Goal: Task Accomplishment & Management: Use online tool/utility

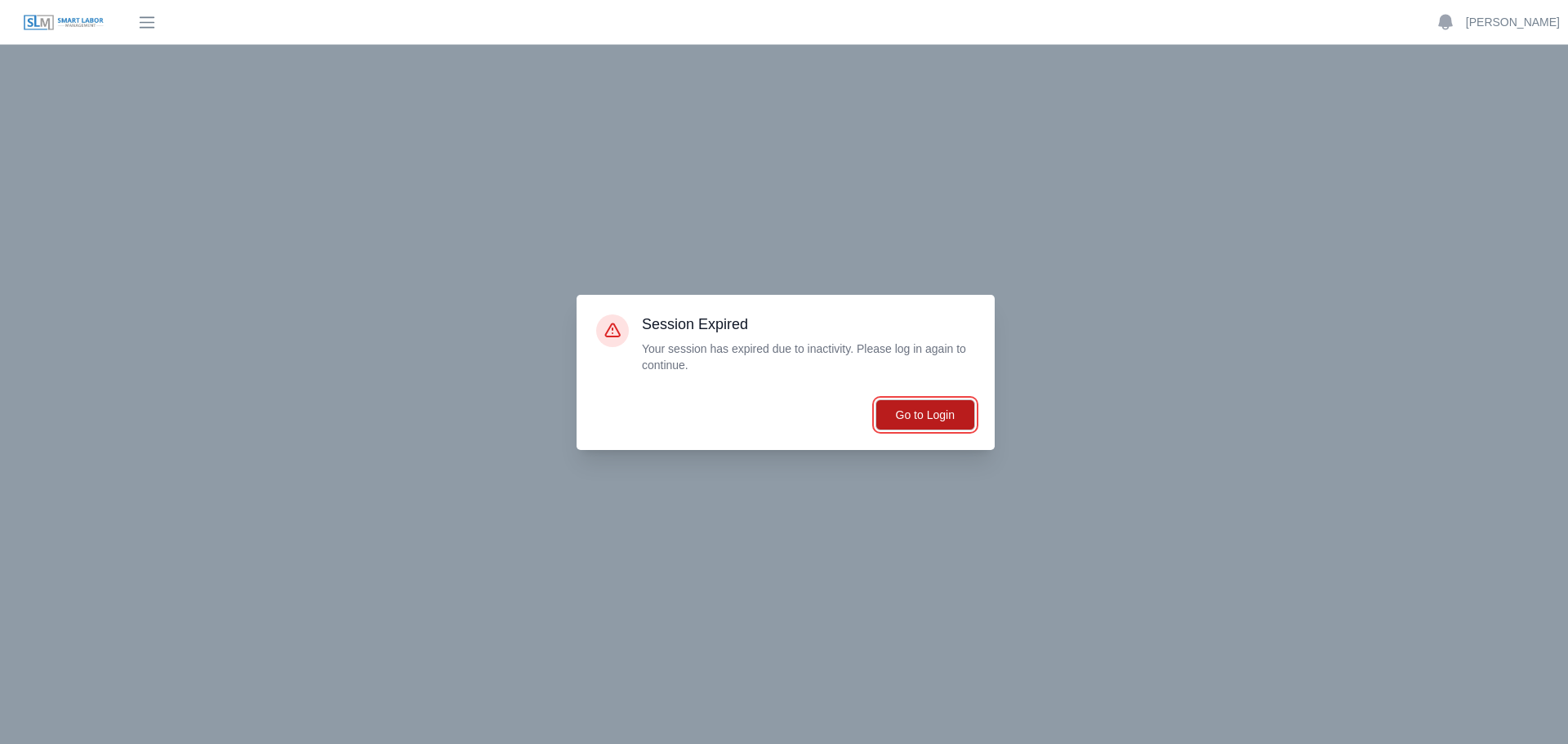
drag, startPoint x: 0, startPoint y: 0, endPoint x: 963, endPoint y: 417, distance: 1049.4
click at [963, 417] on button "Go to Login" at bounding box center [925, 415] width 100 height 31
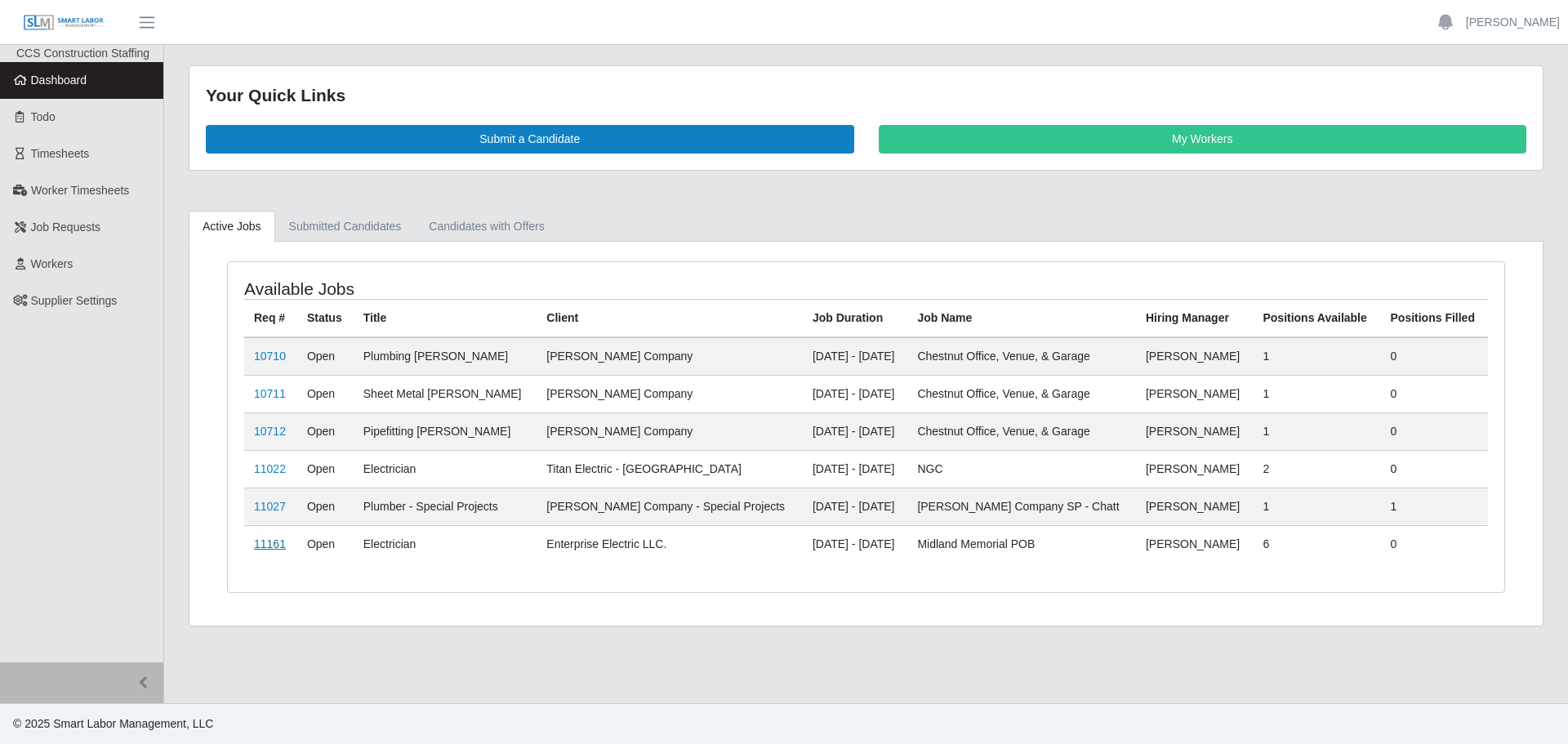
click at [264, 544] on link "11161" at bounding box center [270, 544] width 32 height 14
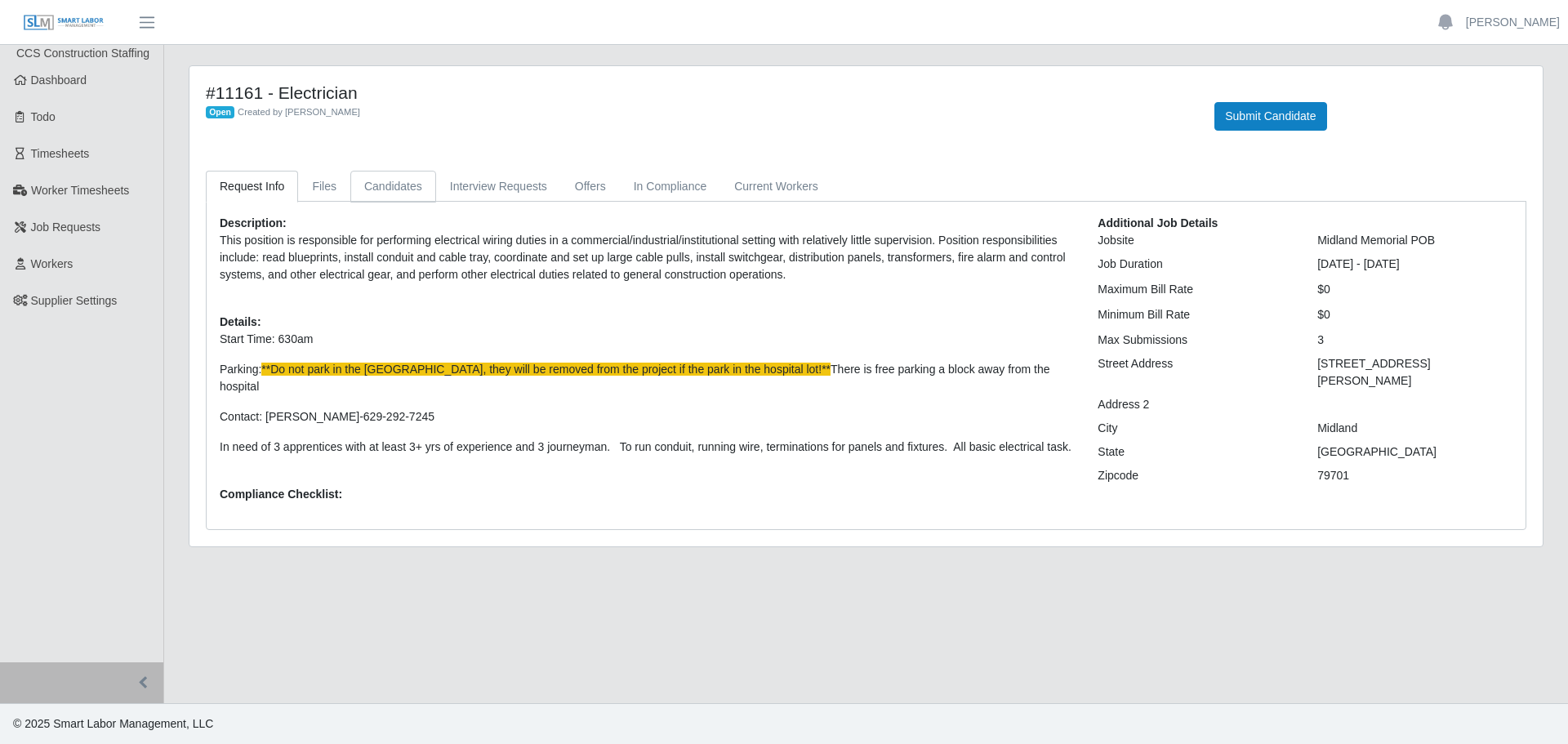
click at [369, 180] on link "Candidates" at bounding box center [392, 186] width 86 height 32
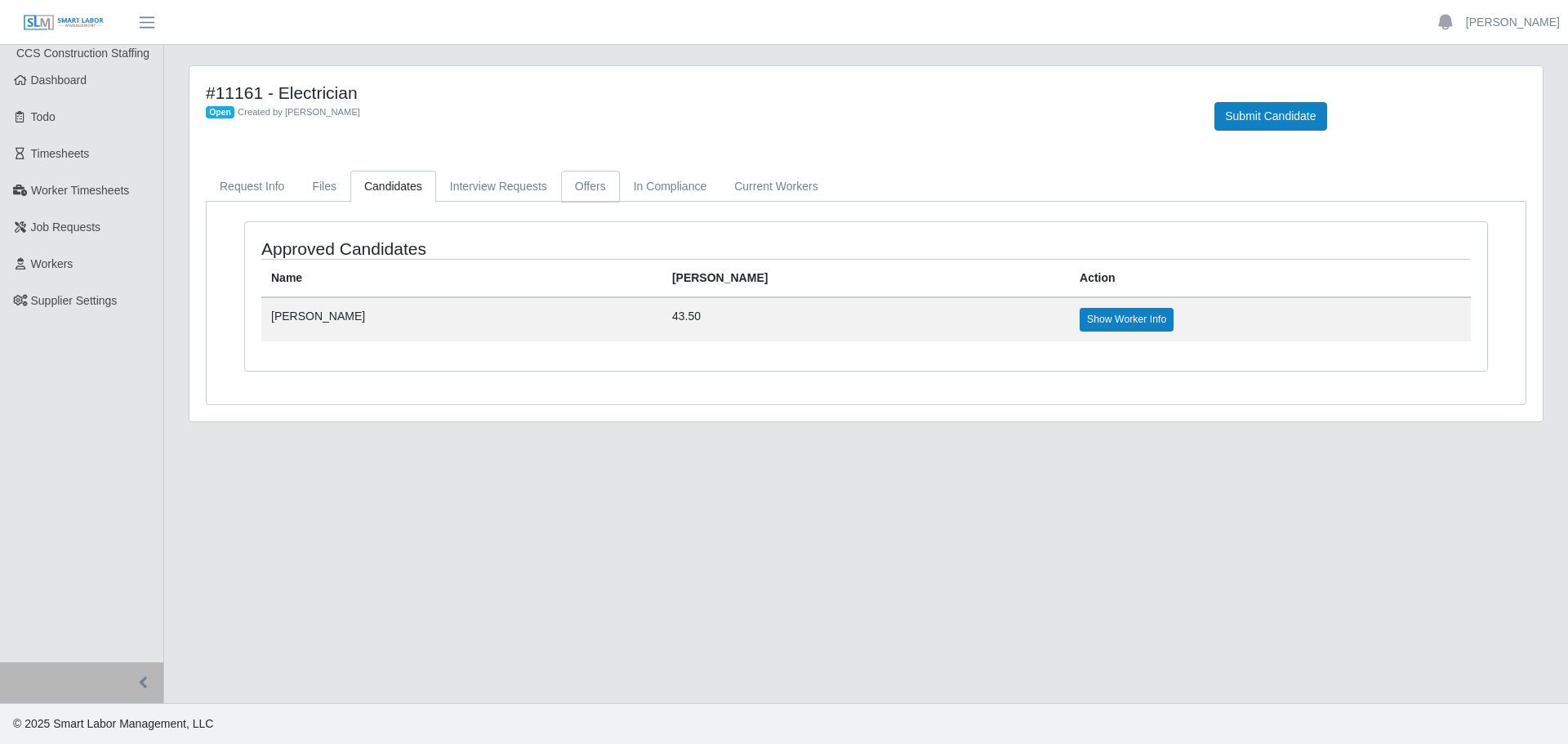
click at [583, 181] on link "Offers" at bounding box center [590, 186] width 59 height 32
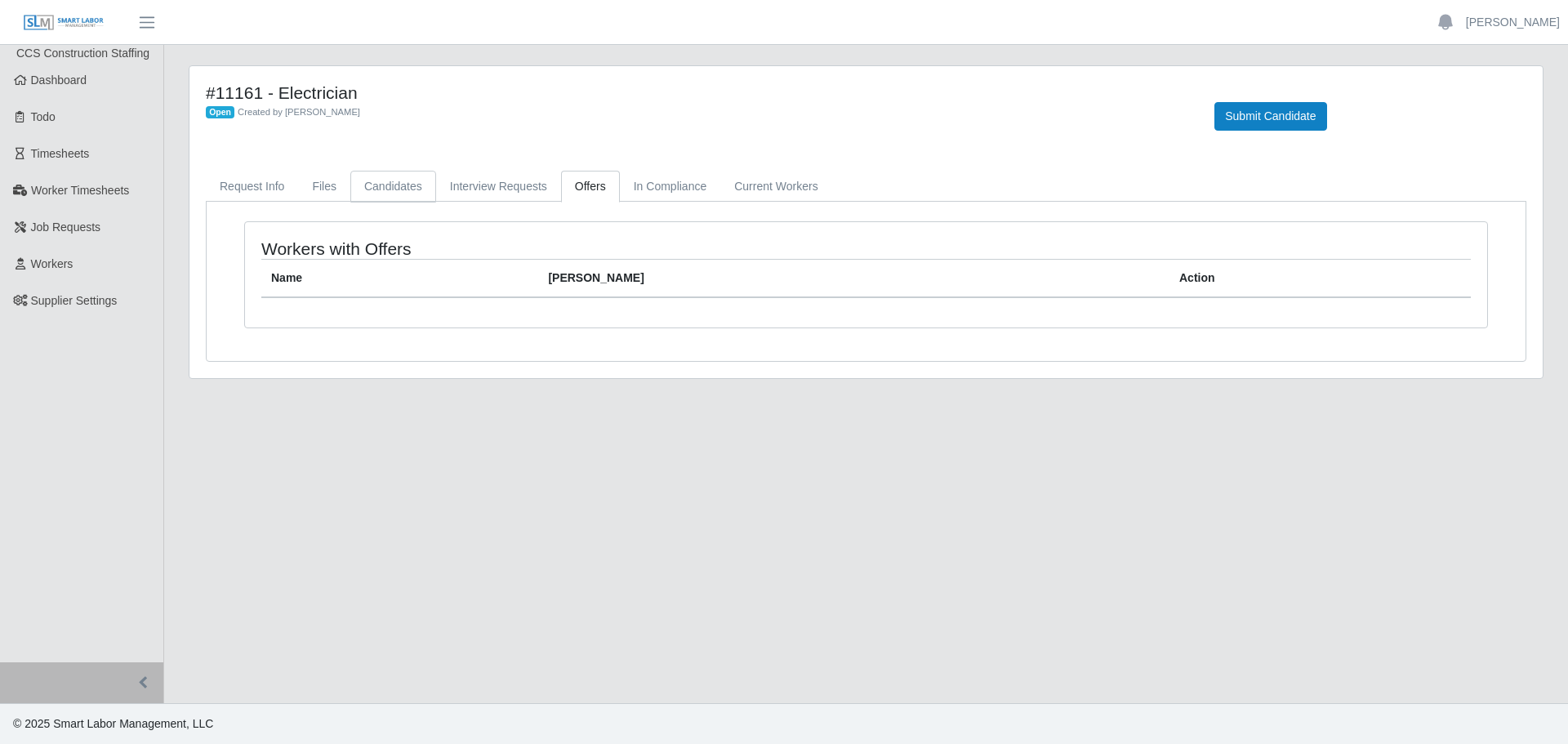
click at [408, 183] on link "Candidates" at bounding box center [392, 186] width 86 height 32
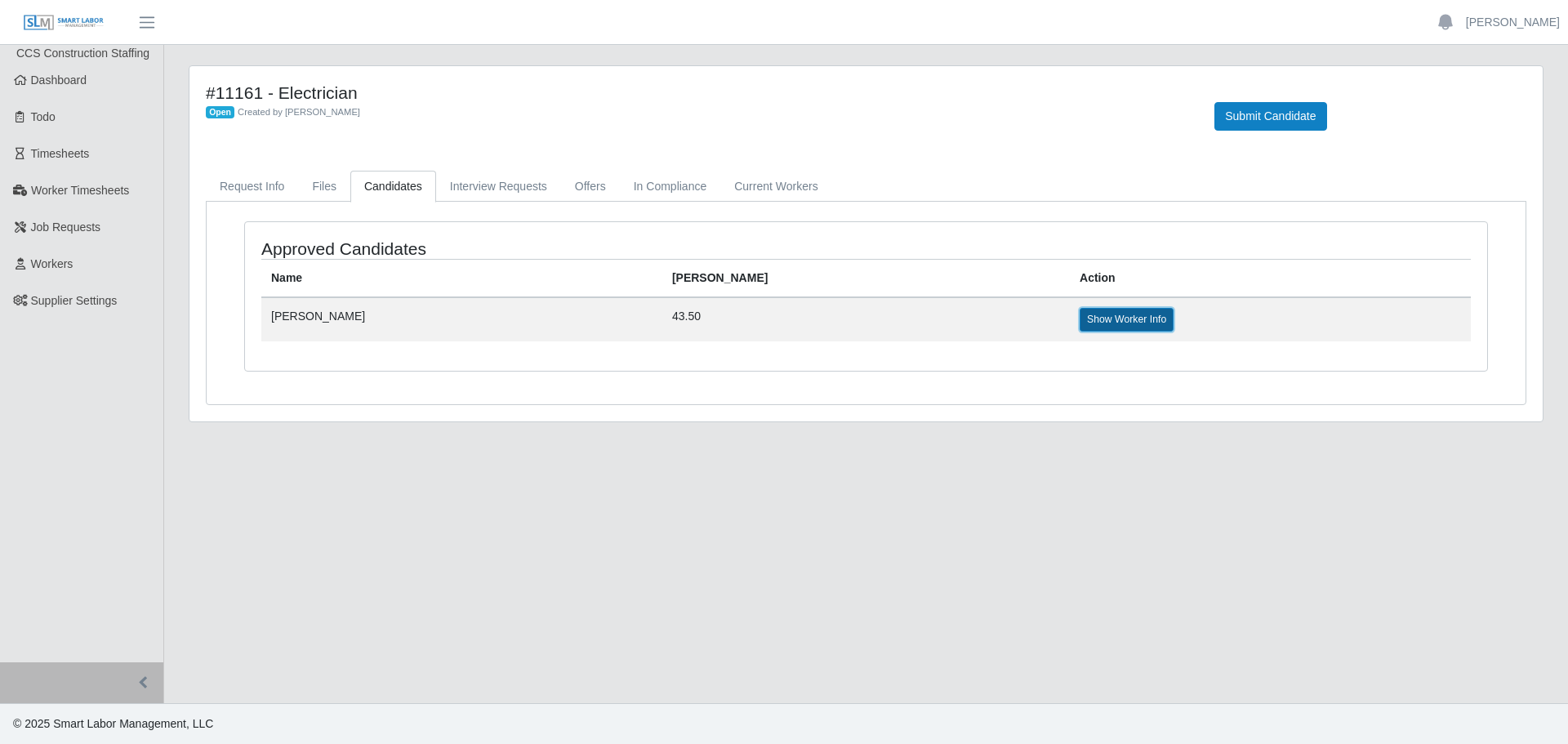
click at [1080, 322] on link "Show Worker Info" at bounding box center [1126, 319] width 94 height 23
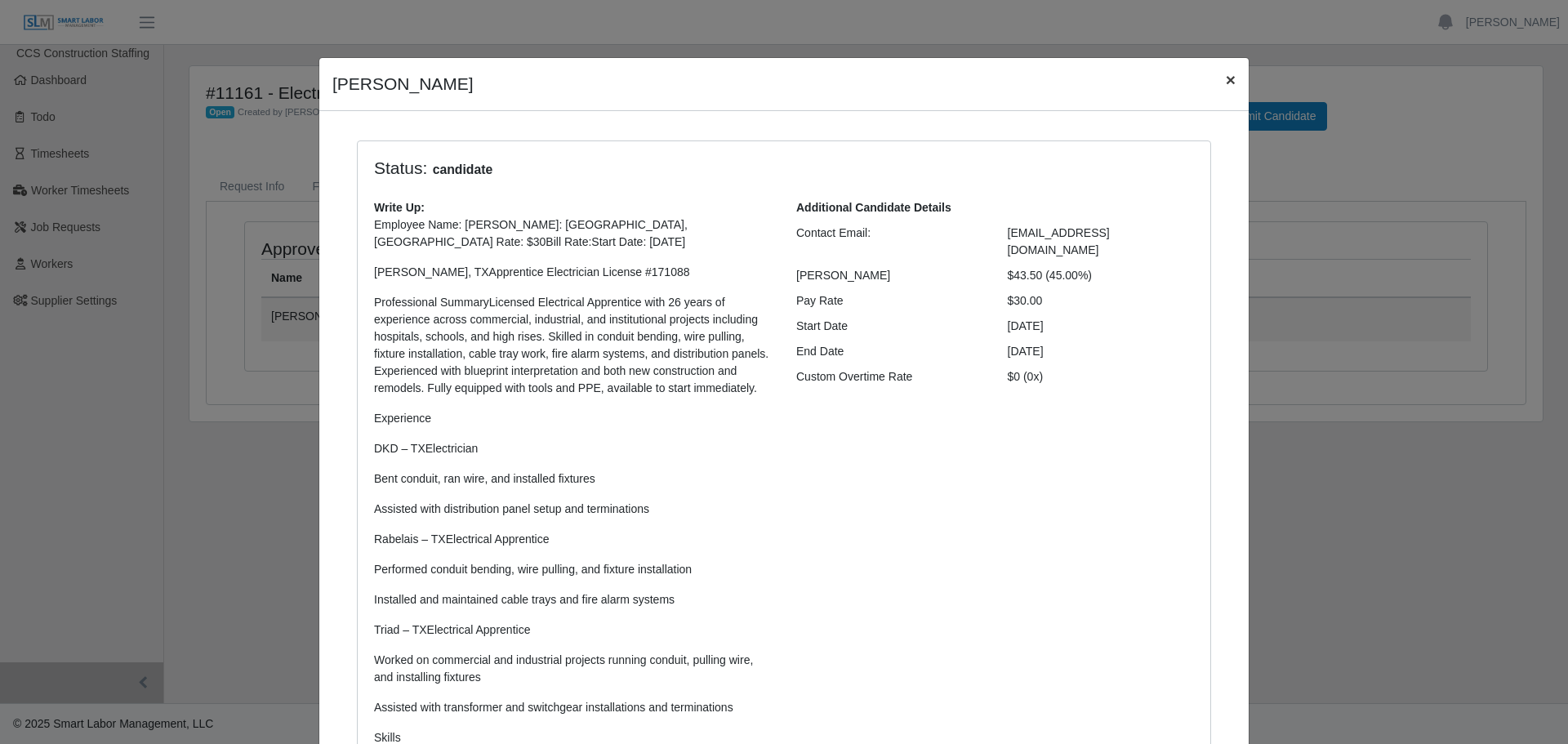
click at [1226, 85] on span "×" at bounding box center [1231, 79] width 10 height 18
